Goal: Book appointment/travel/reservation

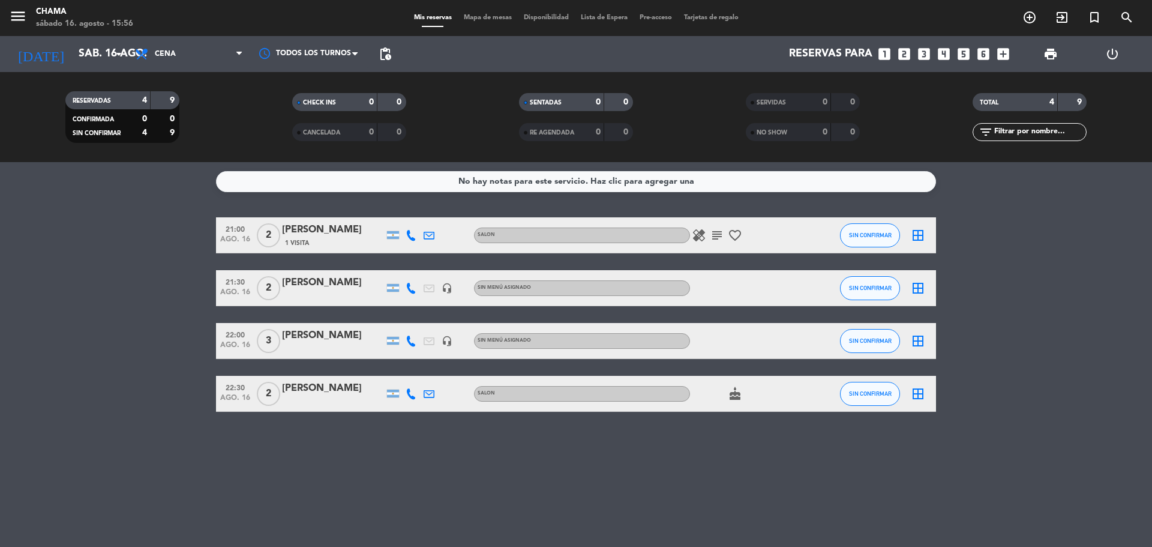
click at [944, 56] on icon "looks_4" at bounding box center [944, 54] width 16 height 16
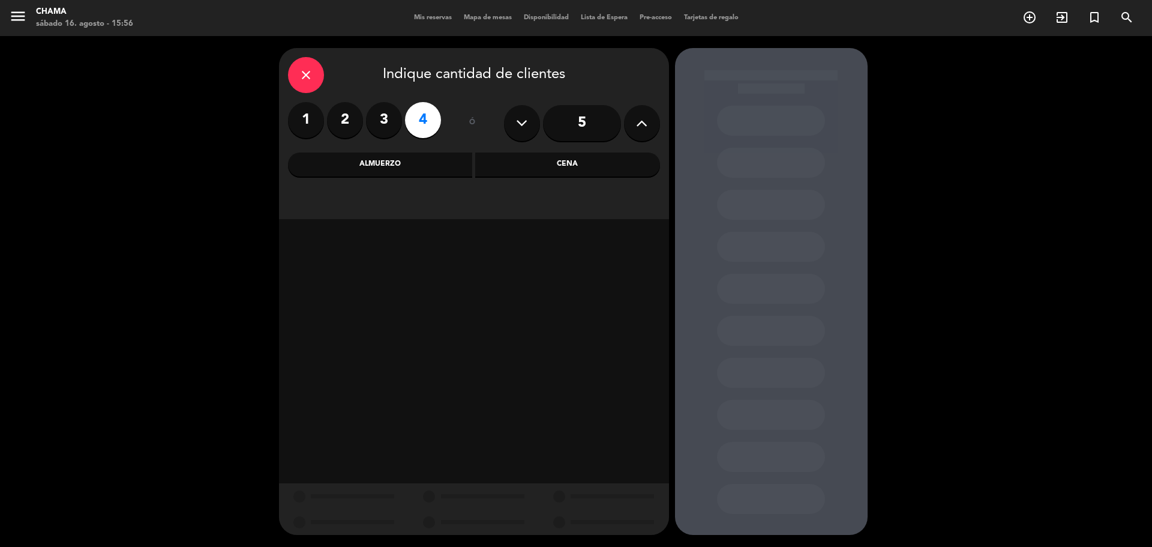
click at [531, 172] on div "Cena" at bounding box center [567, 164] width 185 height 24
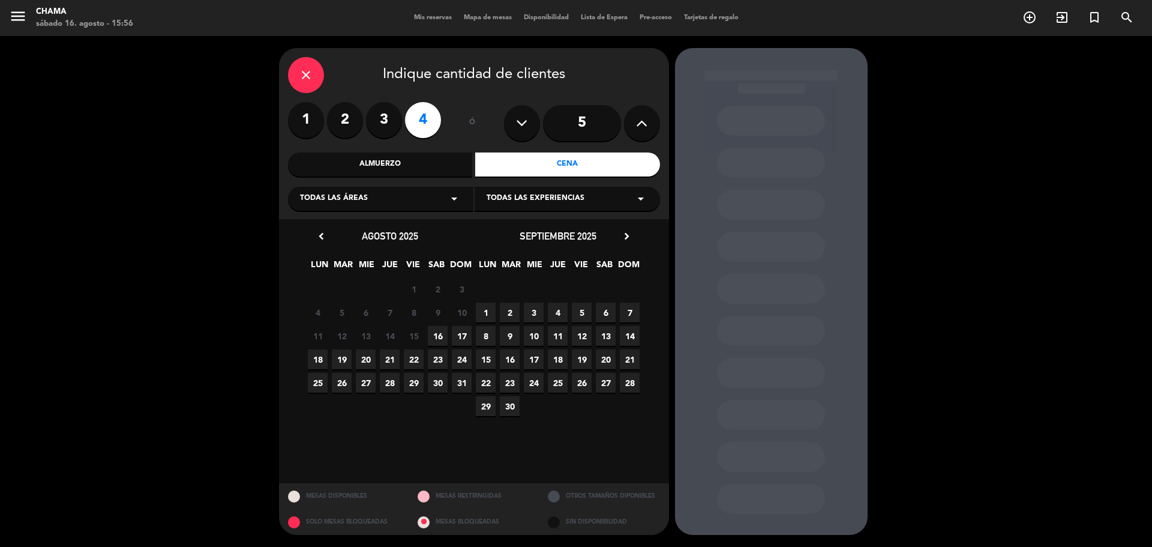
click at [442, 340] on span "16" at bounding box center [438, 336] width 20 height 20
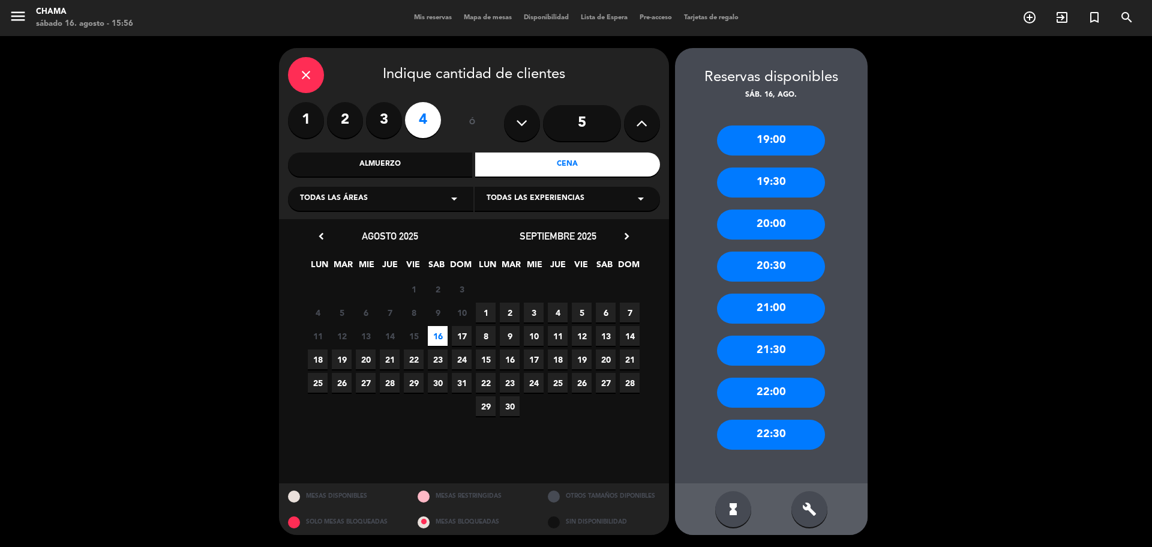
click at [754, 388] on div "22:00" at bounding box center [771, 392] width 108 height 30
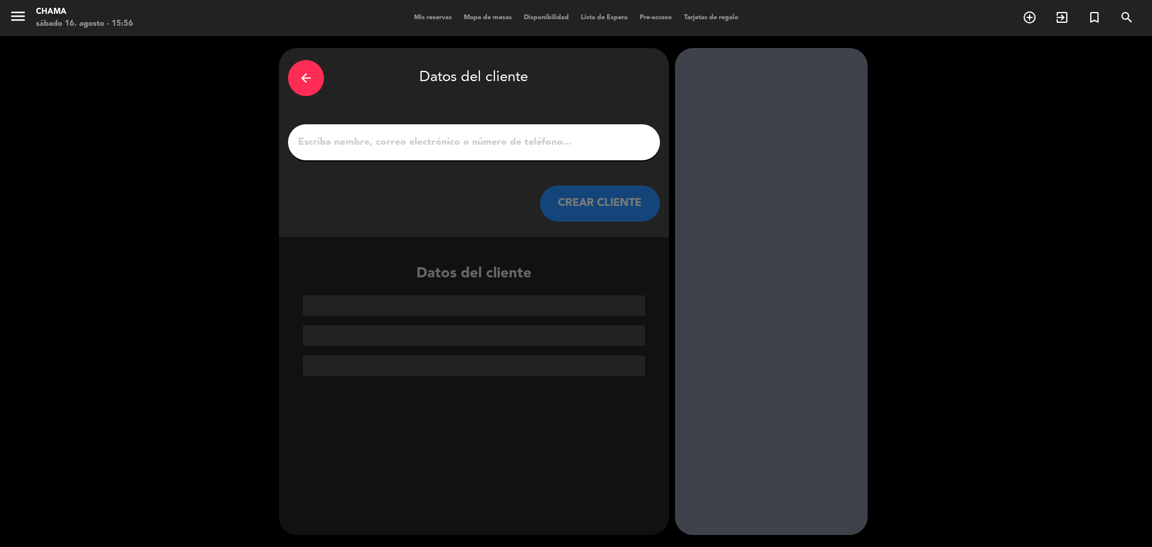
click at [486, 133] on div at bounding box center [474, 142] width 372 height 36
click at [478, 144] on input "1" at bounding box center [474, 142] width 354 height 17
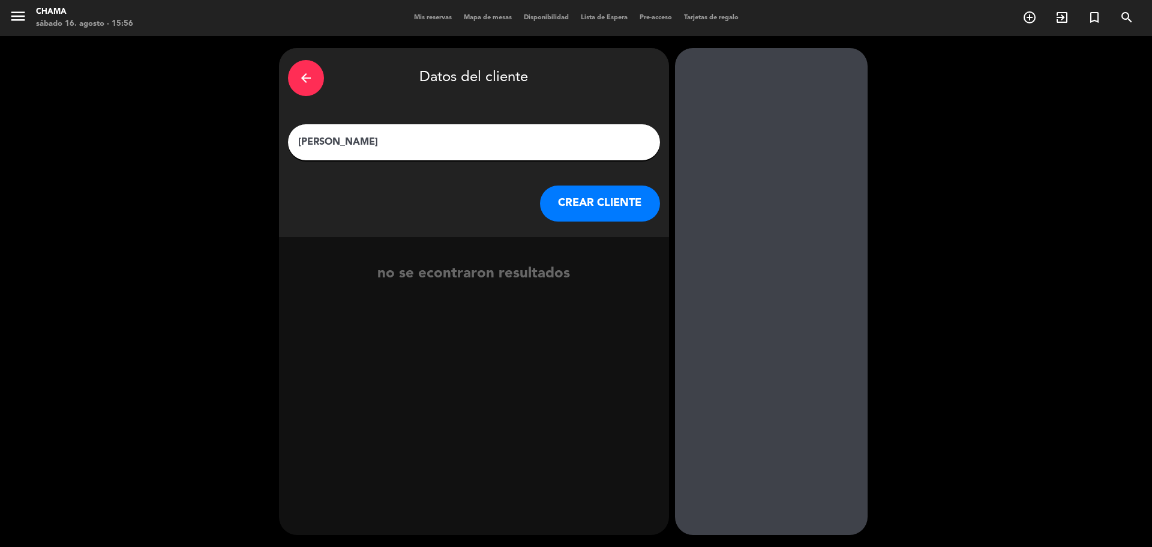
type input "[PERSON_NAME]"
click at [570, 195] on button "CREAR CLIENTE" at bounding box center [600, 203] width 120 height 36
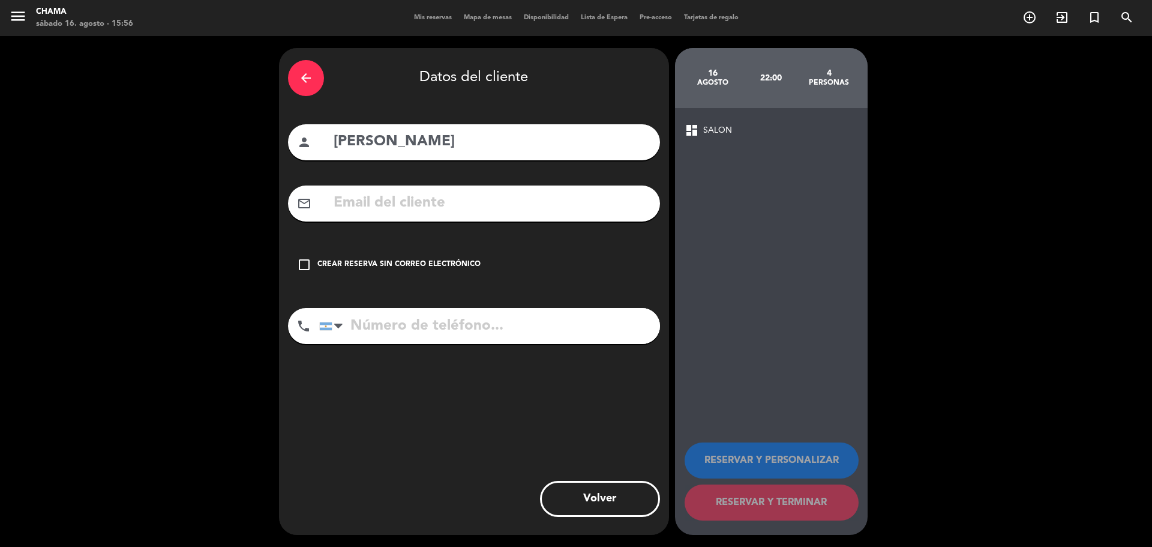
click at [298, 265] on icon "check_box_outline_blank" at bounding box center [304, 264] width 14 height 14
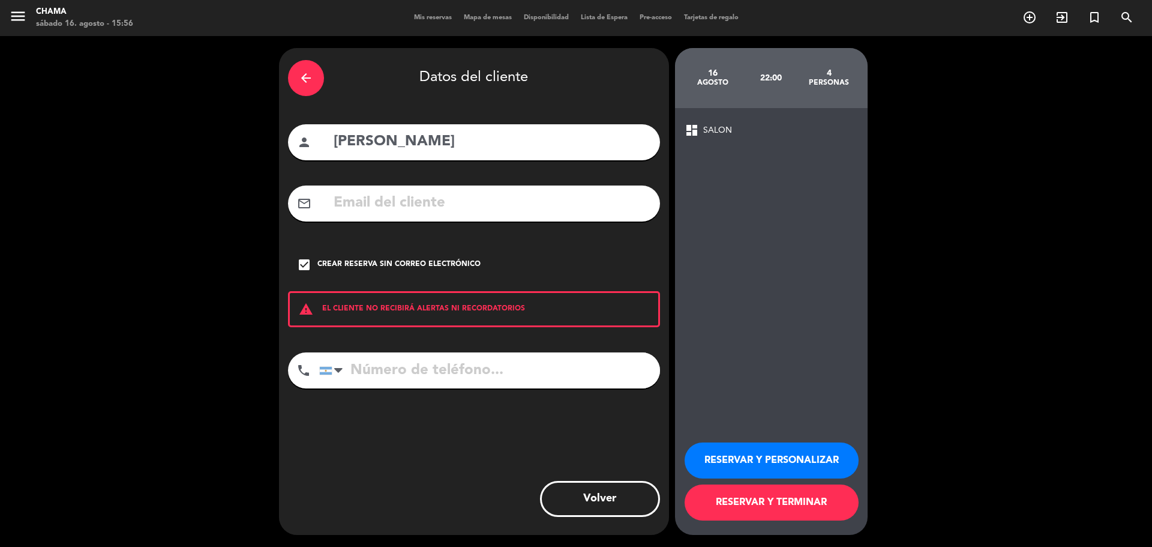
click at [368, 362] on input "tel" at bounding box center [489, 370] width 341 height 36
click at [759, 457] on button "RESERVAR Y PERSONALIZAR" at bounding box center [772, 460] width 174 height 36
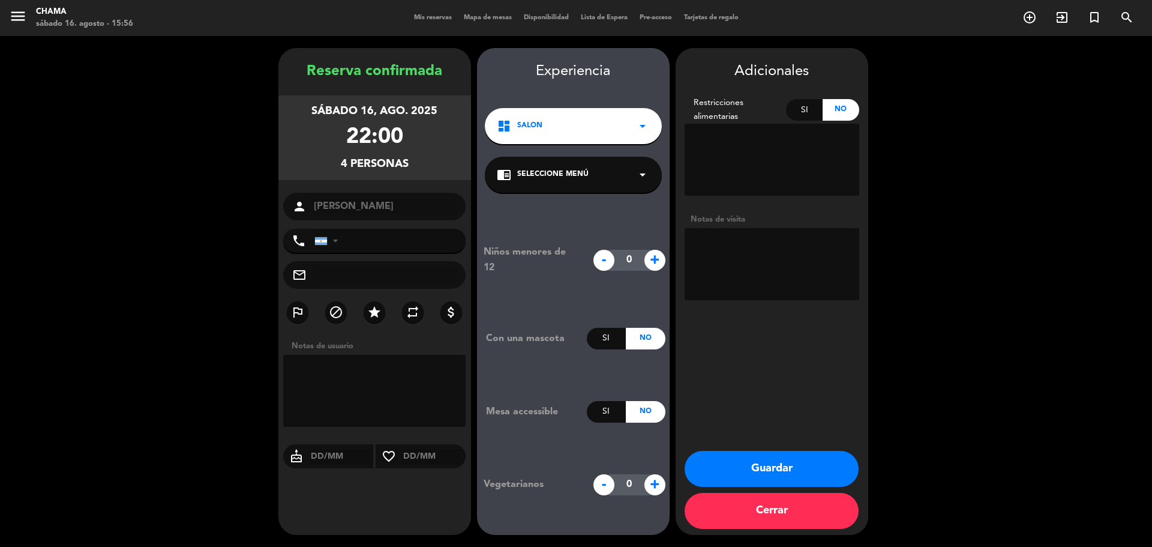
click at [760, 242] on textarea at bounding box center [772, 264] width 175 height 72
type textarea "MESA AL LADO DE LA VENTANA"
click at [768, 474] on button "Guardar" at bounding box center [772, 469] width 174 height 36
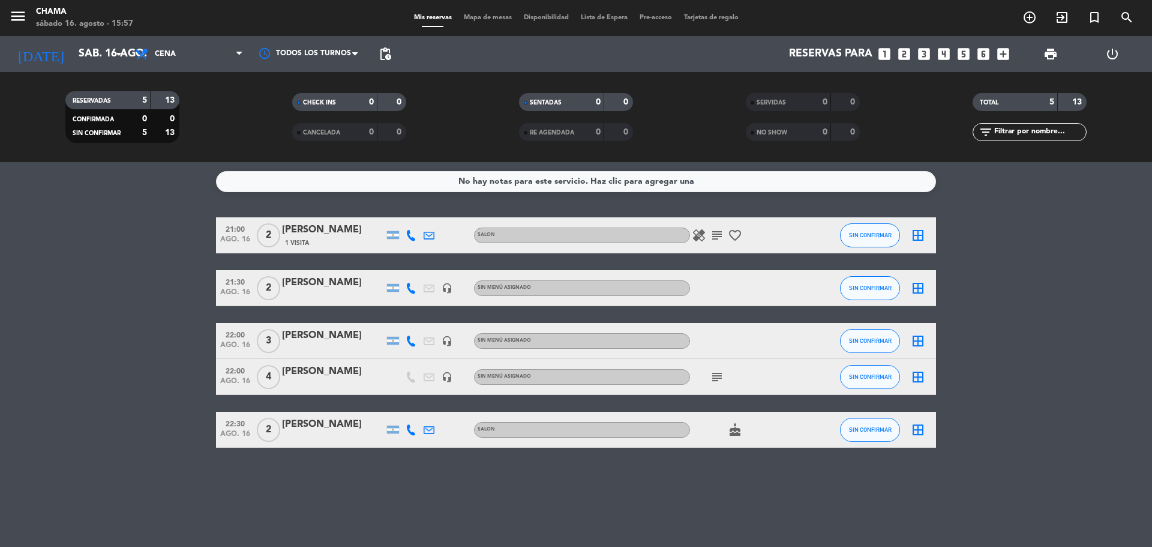
click at [926, 374] on div "border_all" at bounding box center [918, 376] width 36 height 35
click at [921, 376] on icon "border_all" at bounding box center [918, 377] width 14 height 14
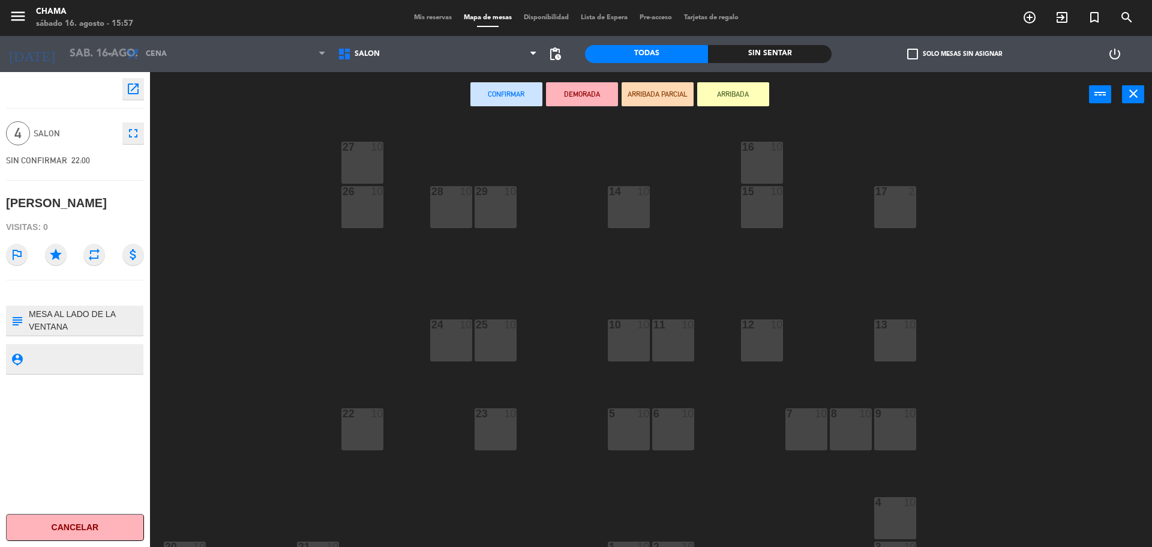
click at [742, 214] on div "15 10" at bounding box center [762, 207] width 42 height 42
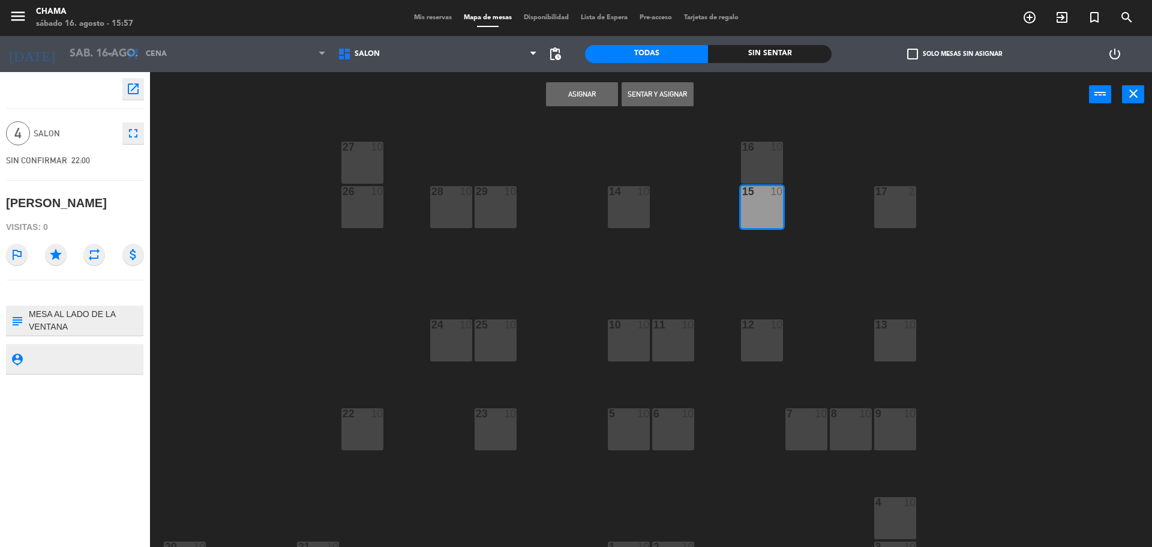
click at [747, 170] on div "16 10" at bounding box center [762, 163] width 42 height 42
click at [577, 100] on button "Asignar" at bounding box center [582, 94] width 72 height 24
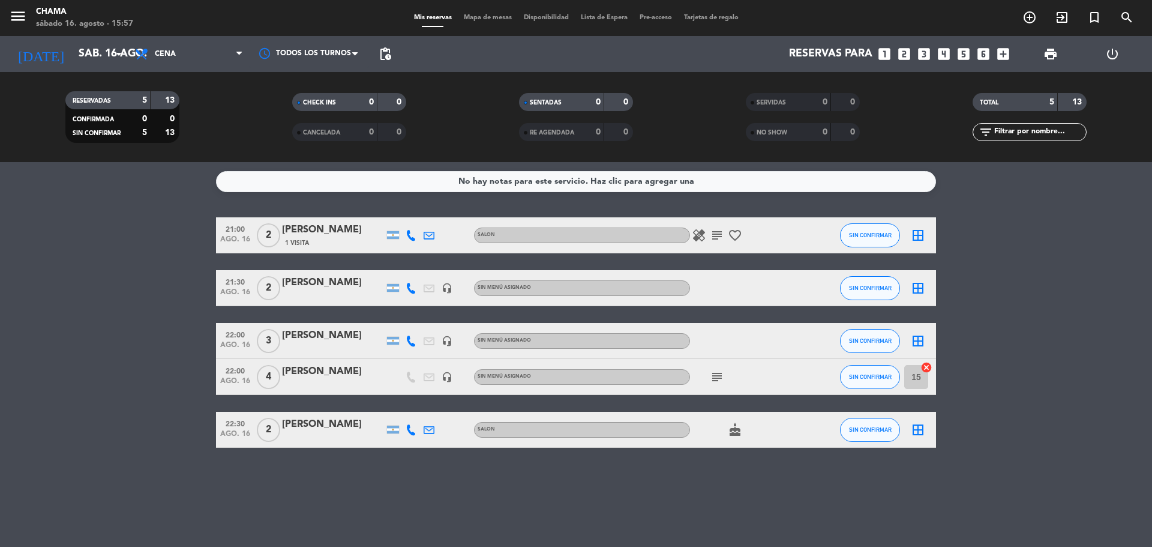
click at [914, 341] on icon "border_all" at bounding box center [918, 341] width 14 height 14
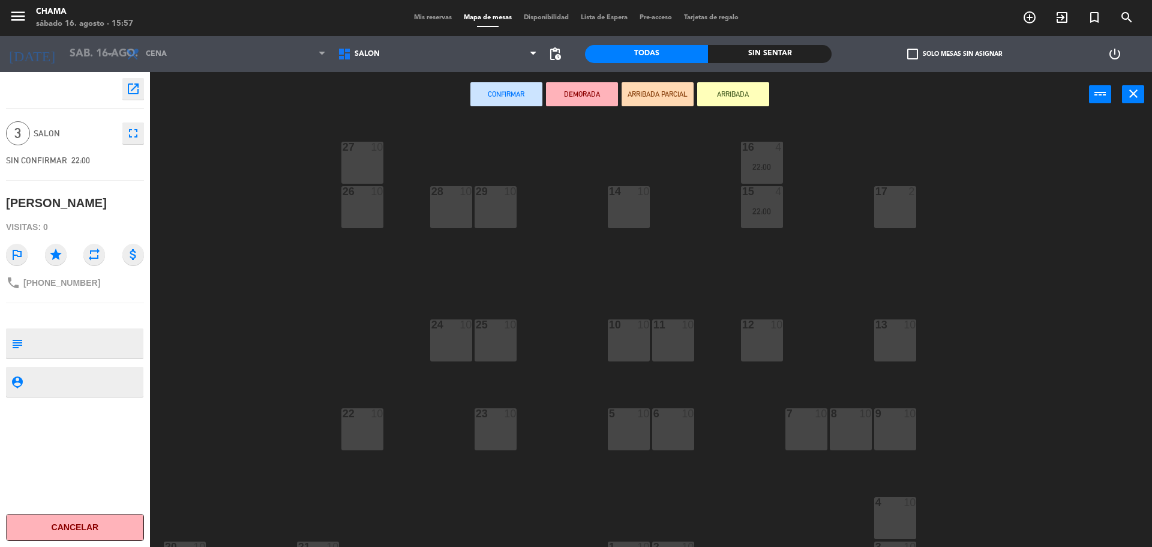
click at [616, 350] on div "10 10" at bounding box center [629, 340] width 42 height 42
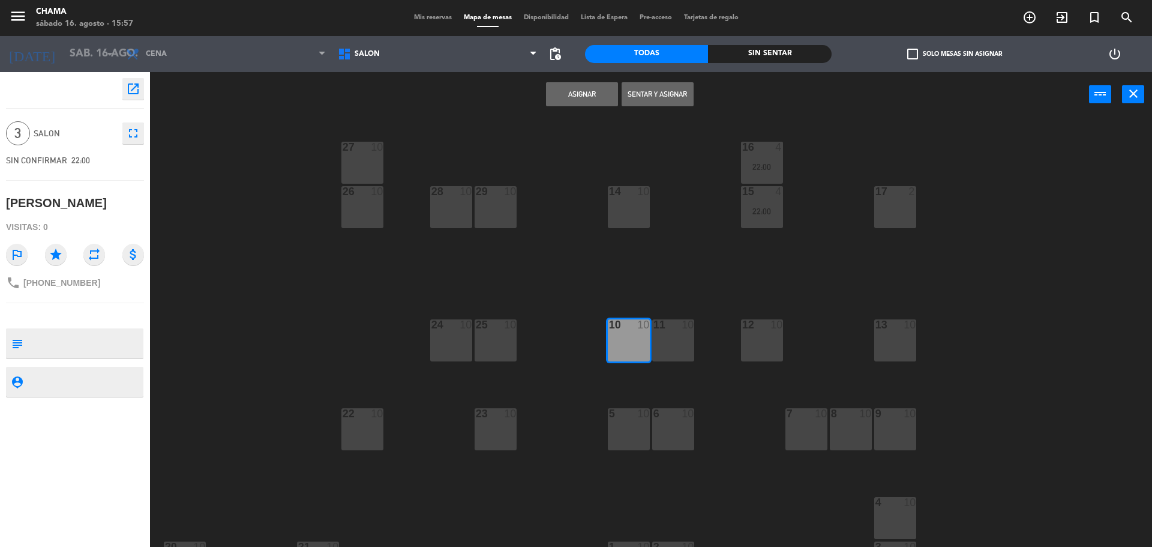
click at [665, 349] on div "11 10" at bounding box center [673, 340] width 42 height 42
click at [568, 100] on button "Asignar" at bounding box center [582, 94] width 72 height 24
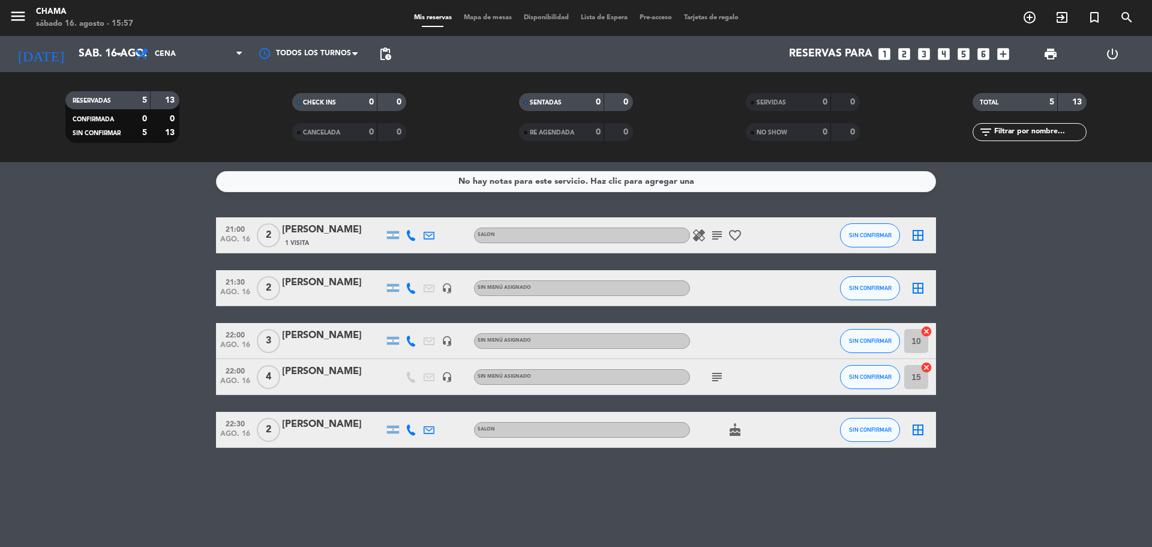
click at [922, 431] on icon "border_all" at bounding box center [918, 430] width 14 height 14
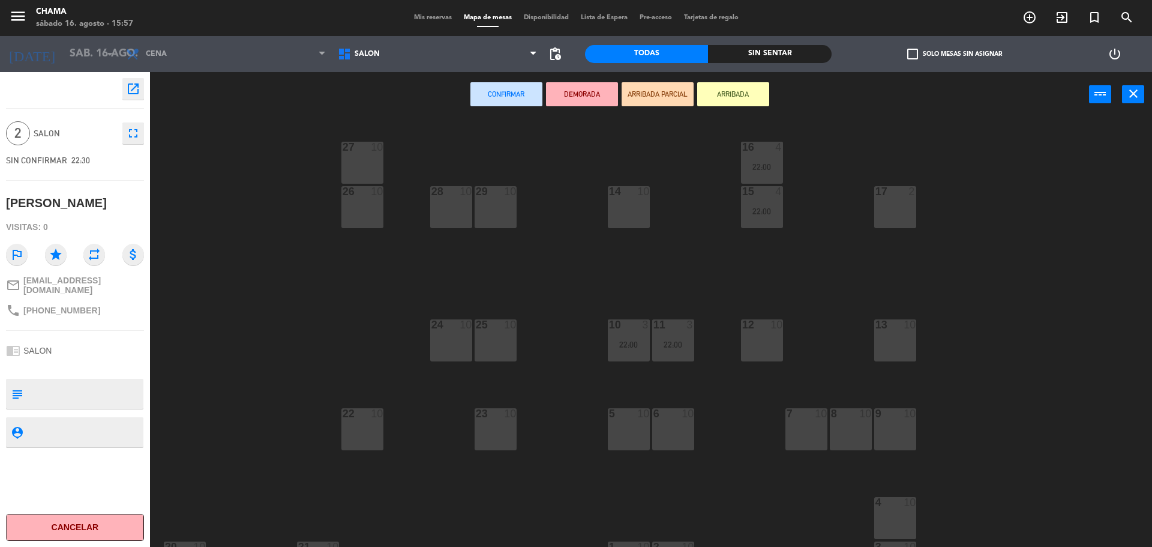
click at [630, 204] on div "14 10" at bounding box center [629, 207] width 42 height 42
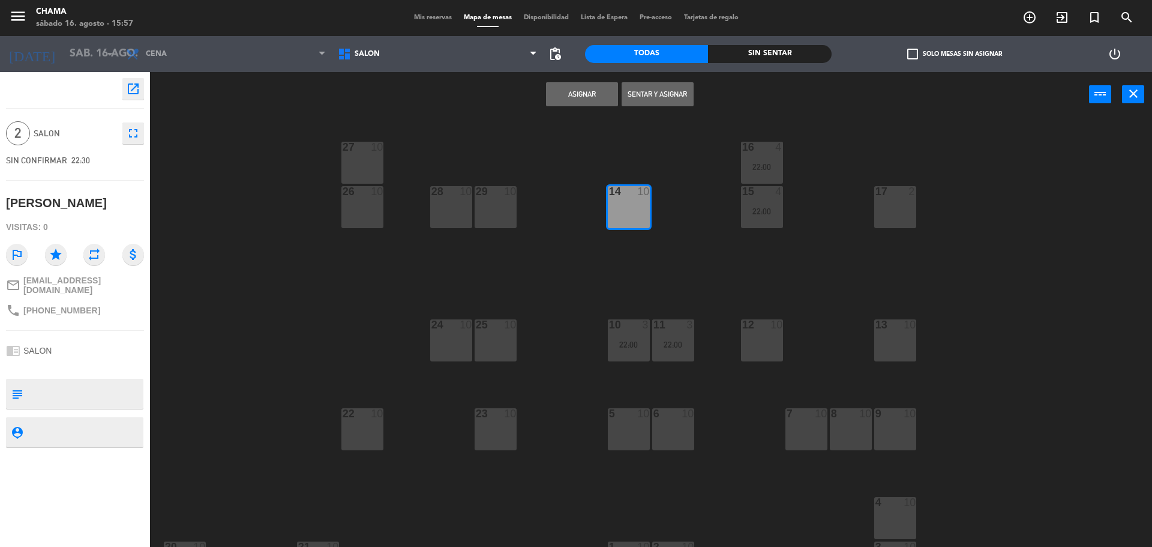
click at [556, 88] on button "Asignar" at bounding box center [582, 94] width 72 height 24
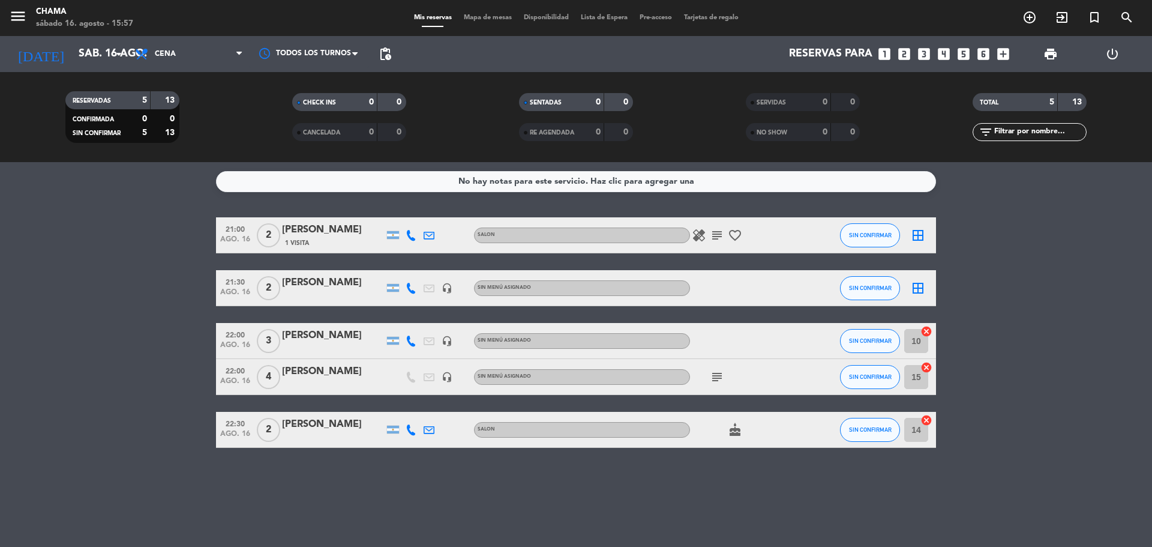
click at [715, 381] on icon "subject" at bounding box center [717, 377] width 14 height 14
click at [717, 237] on icon "subject" at bounding box center [717, 235] width 14 height 14
click at [913, 290] on icon "border_all" at bounding box center [918, 288] width 14 height 14
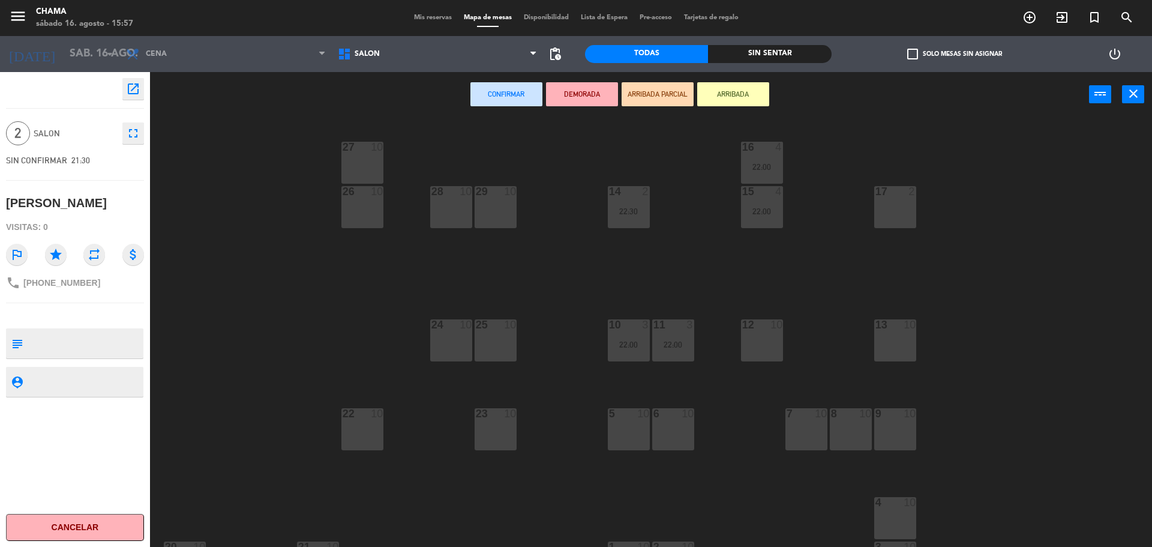
click at [886, 331] on div "13 10" at bounding box center [895, 340] width 42 height 42
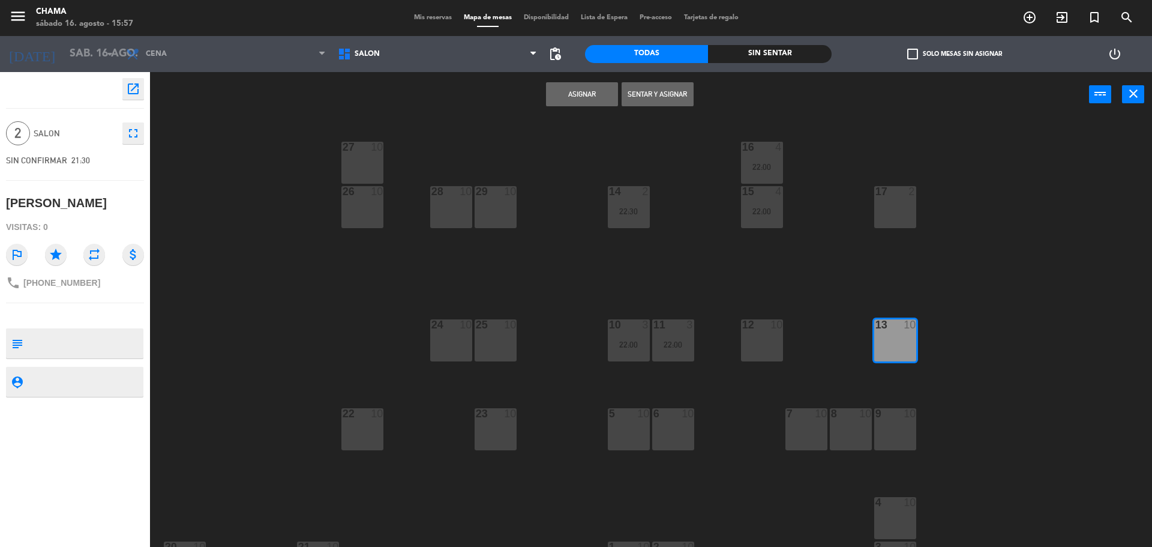
click at [576, 100] on button "Asignar" at bounding box center [582, 94] width 72 height 24
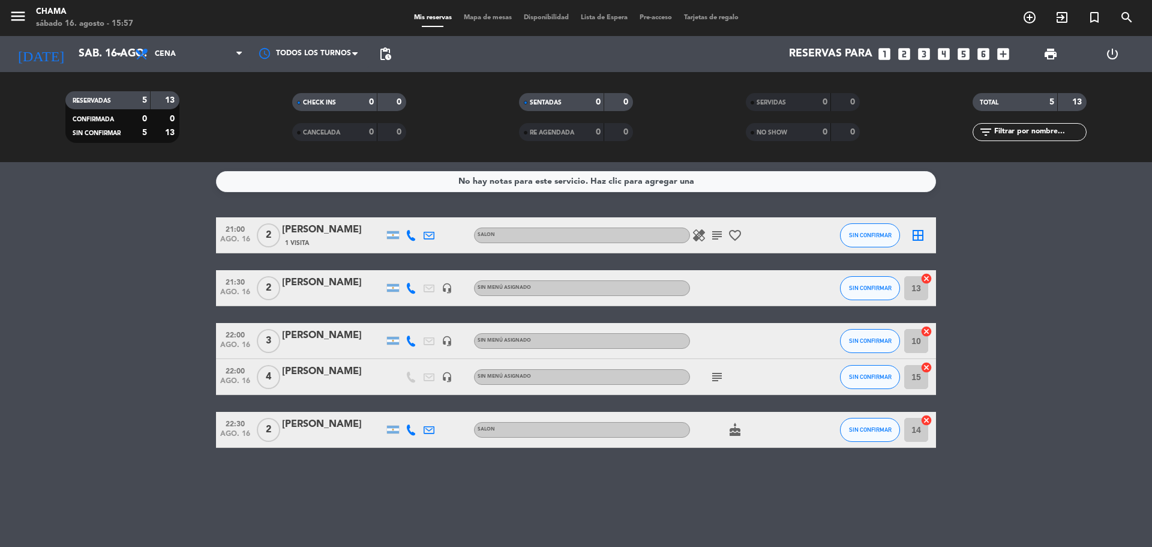
click at [920, 239] on icon "border_all" at bounding box center [918, 235] width 14 height 14
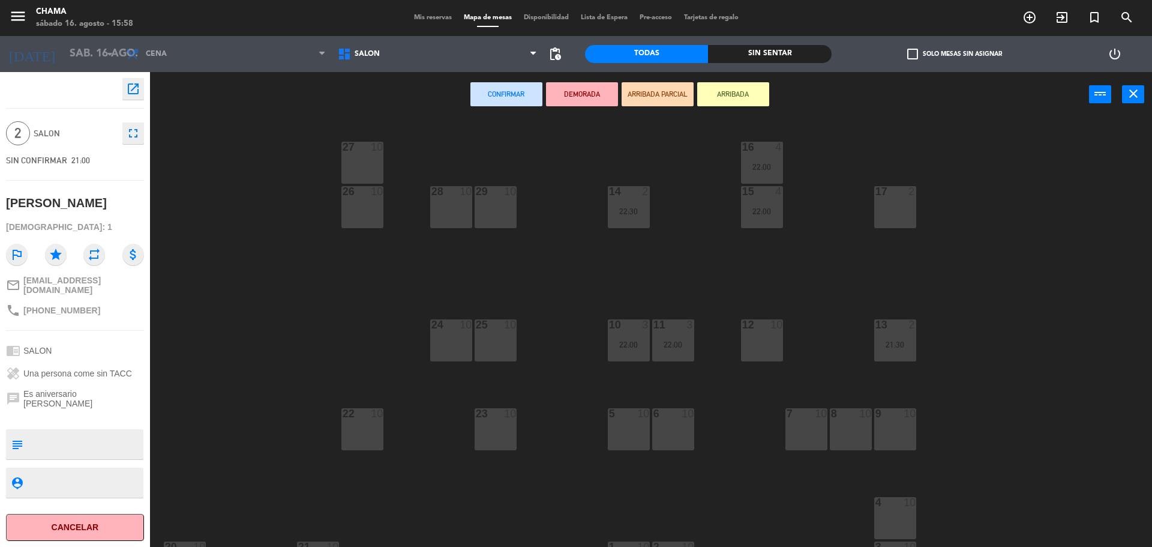
click at [898, 219] on div "17 2" at bounding box center [895, 207] width 42 height 42
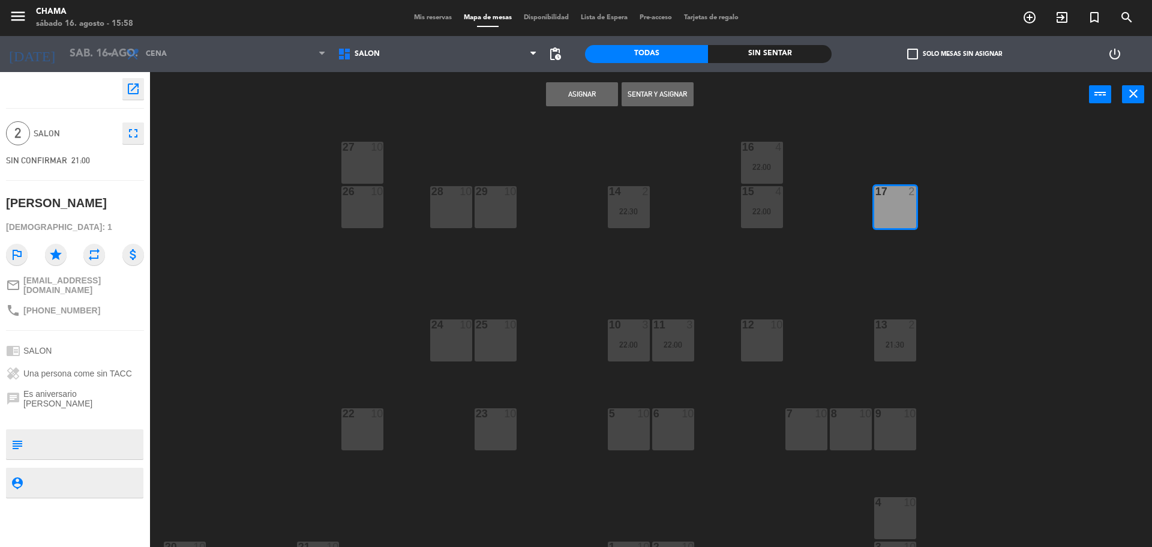
click at [567, 95] on button "Asignar" at bounding box center [582, 94] width 72 height 24
